Goal: Obtain resource: Download file/media

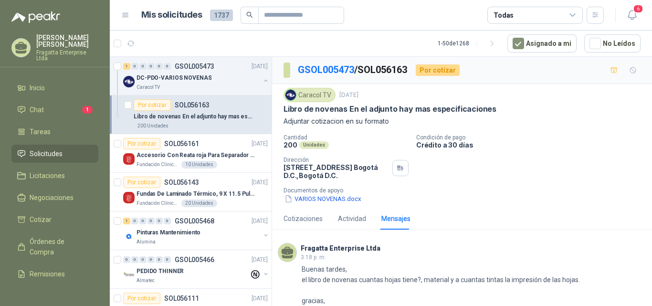
scroll to position [55, 0]
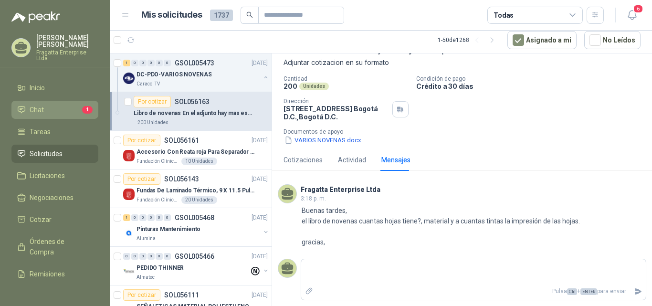
click at [52, 105] on li "Chat 1" at bounding box center [54, 110] width 75 height 11
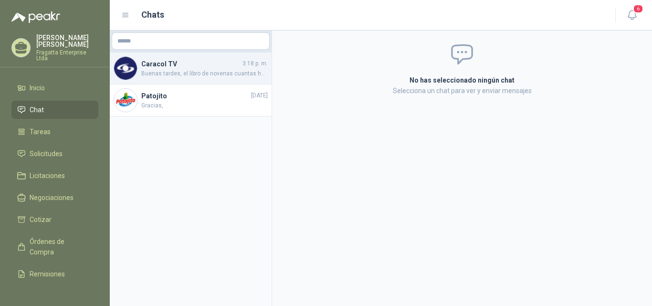
click at [201, 71] on span "Buenas tardes, el libro de novenas cuantas hojas tiene?, material y a cuantas t…" at bounding box center [204, 73] width 126 height 9
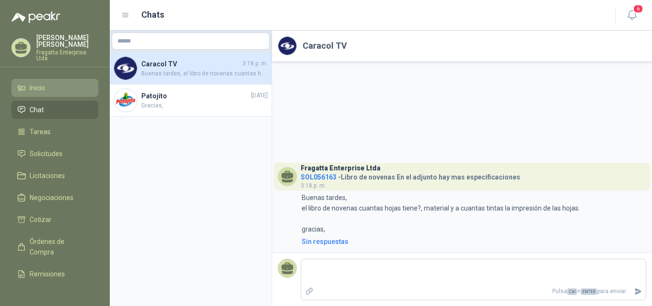
click at [37, 83] on span "Inicio" at bounding box center [37, 88] width 15 height 11
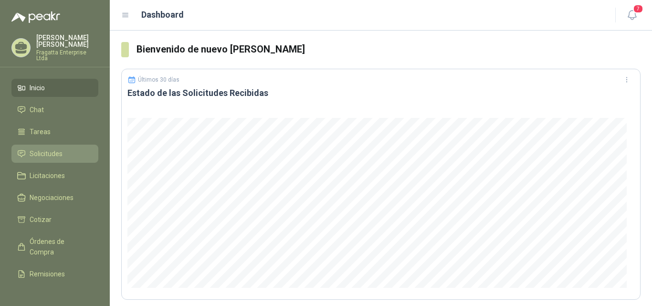
click at [60, 148] on span "Solicitudes" at bounding box center [46, 153] width 33 height 11
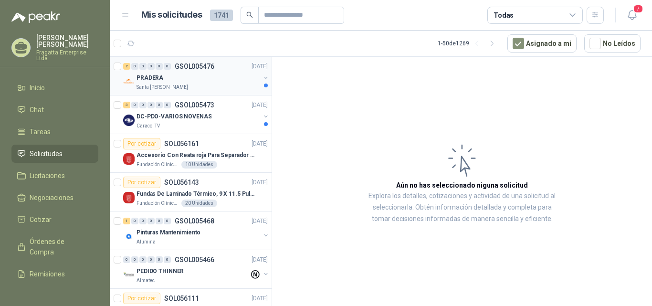
click at [210, 81] on div "PRADERA" at bounding box center [199, 77] width 124 height 11
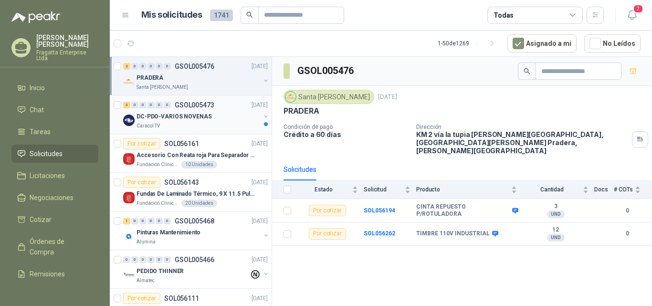
click at [224, 121] on div "DC-PDO-VARIOS NOVENAS" at bounding box center [199, 116] width 124 height 11
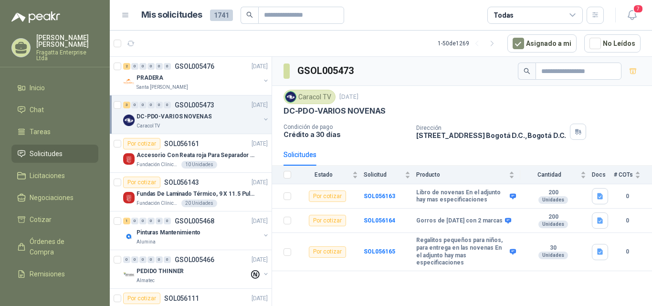
click at [301, 155] on div "Solicitudes" at bounding box center [300, 154] width 33 height 11
click at [305, 151] on div "Solicitudes" at bounding box center [300, 154] width 33 height 11
click at [601, 194] on icon "button" at bounding box center [600, 196] width 6 height 6
click at [561, 176] on button "VARIOS NOVENAS.docx" at bounding box center [562, 175] width 79 height 10
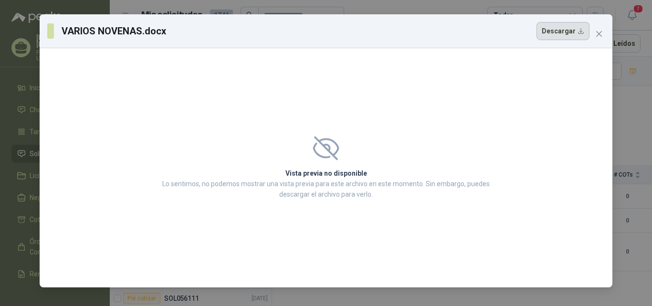
click at [562, 34] on button "Descargar" at bounding box center [562, 31] width 53 height 18
click at [597, 29] on button "Close" at bounding box center [598, 33] width 15 height 15
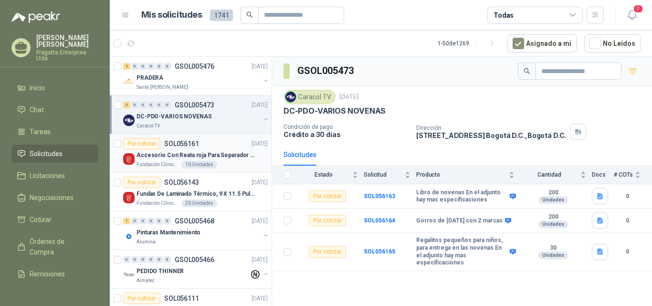
click at [223, 170] on article "Por cotizar SOL056161 [DATE] Accesorio Con Reata roja Para Separador De Fila Fu…" at bounding box center [191, 153] width 162 height 39
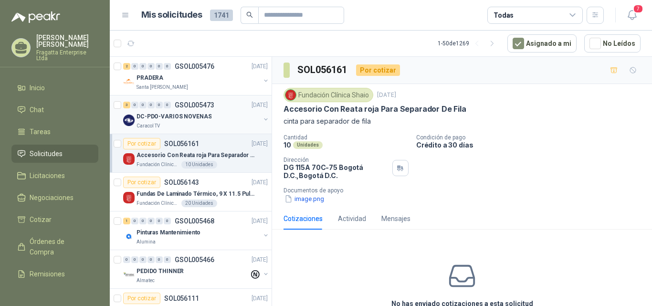
click at [229, 124] on div "Caracol TV" at bounding box center [199, 126] width 124 height 8
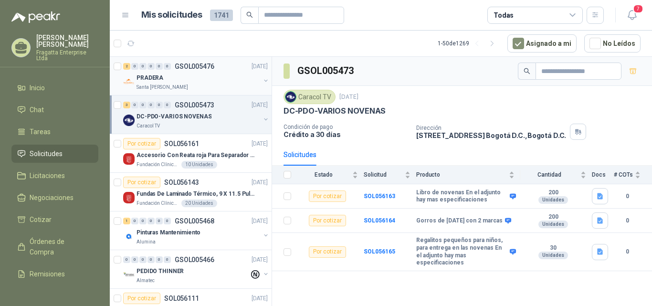
click at [204, 77] on div "PRADERA" at bounding box center [199, 77] width 124 height 11
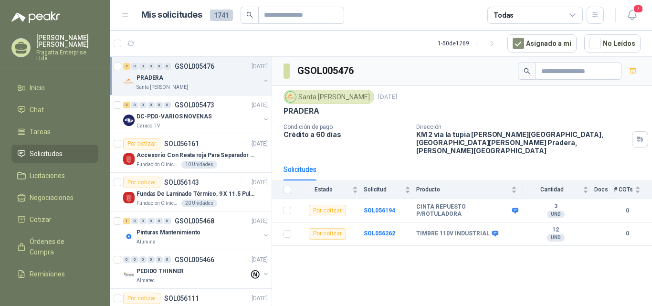
click at [53, 148] on span "Solicitudes" at bounding box center [46, 153] width 33 height 11
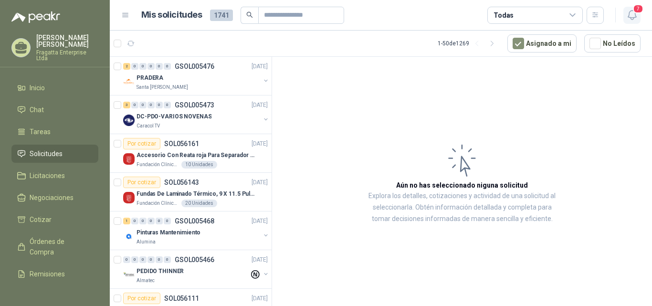
click at [636, 13] on span "7" at bounding box center [638, 8] width 11 height 9
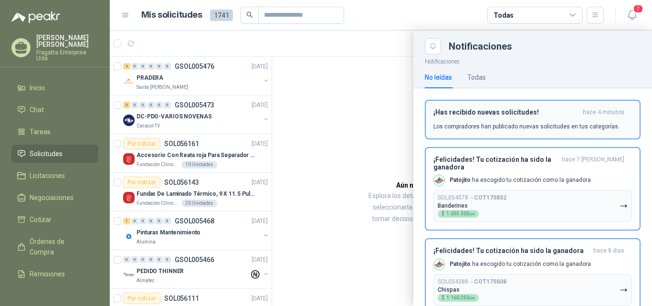
click at [533, 115] on h3 "¡Has recibido nuevas solicitudes!" at bounding box center [506, 112] width 146 height 8
